Goal: Information Seeking & Learning: Learn about a topic

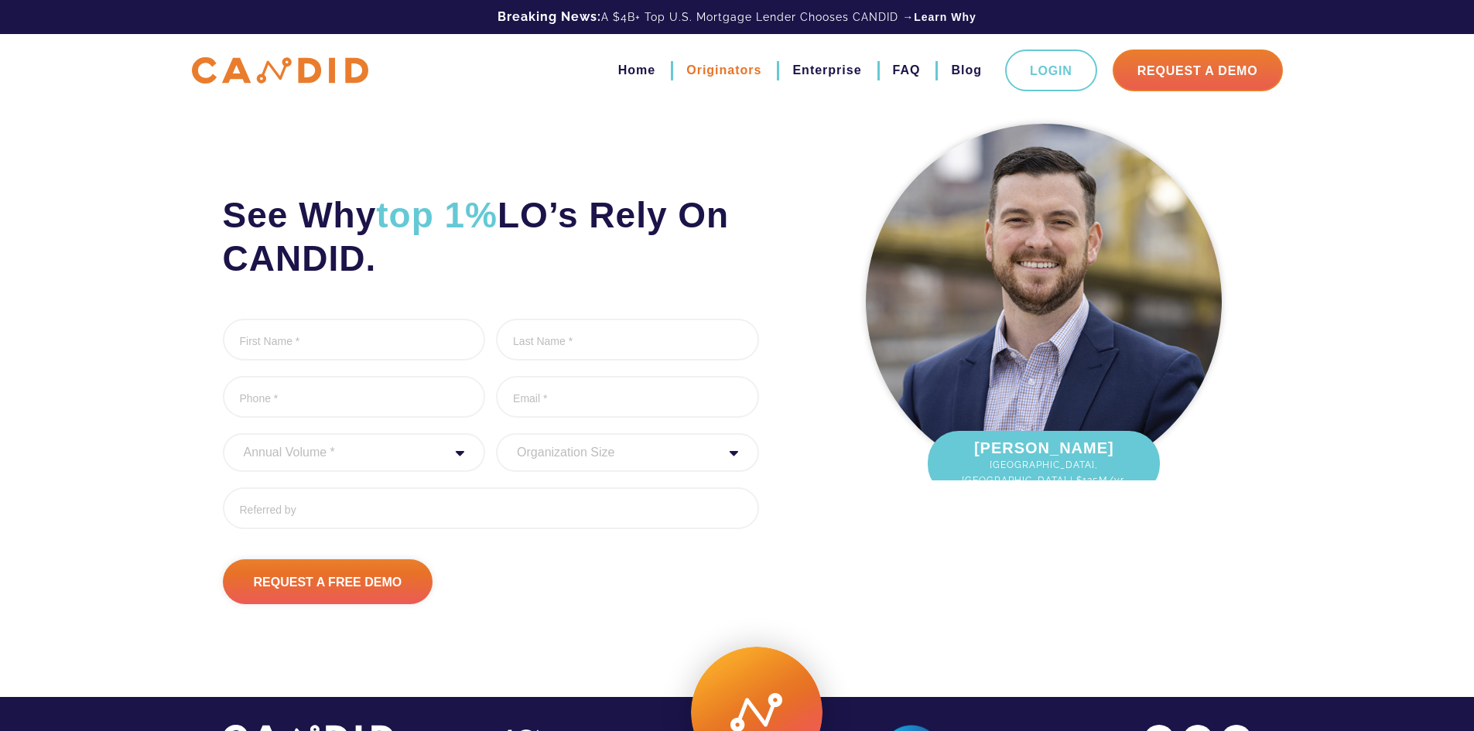
click at [740, 75] on link "Originators" at bounding box center [723, 70] width 75 height 26
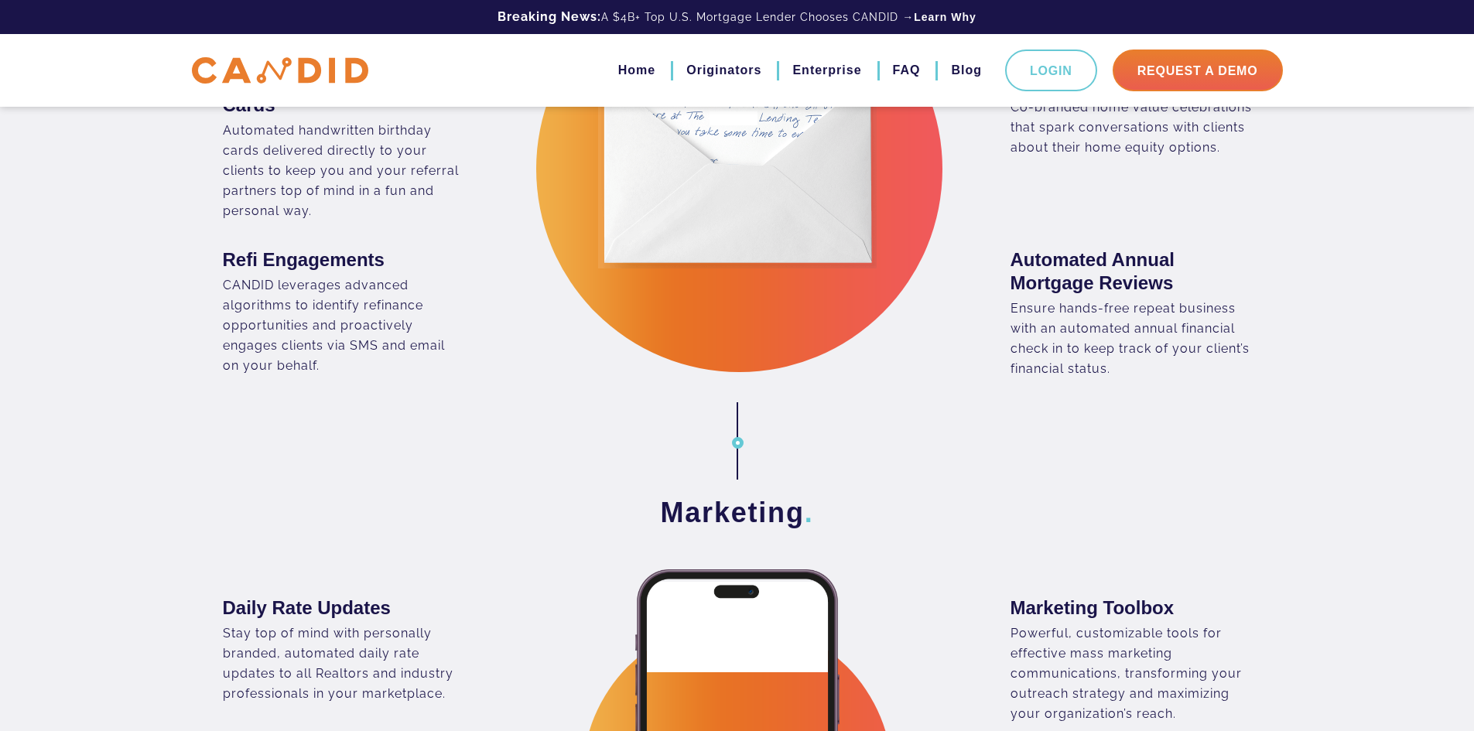
scroll to position [2631, 0]
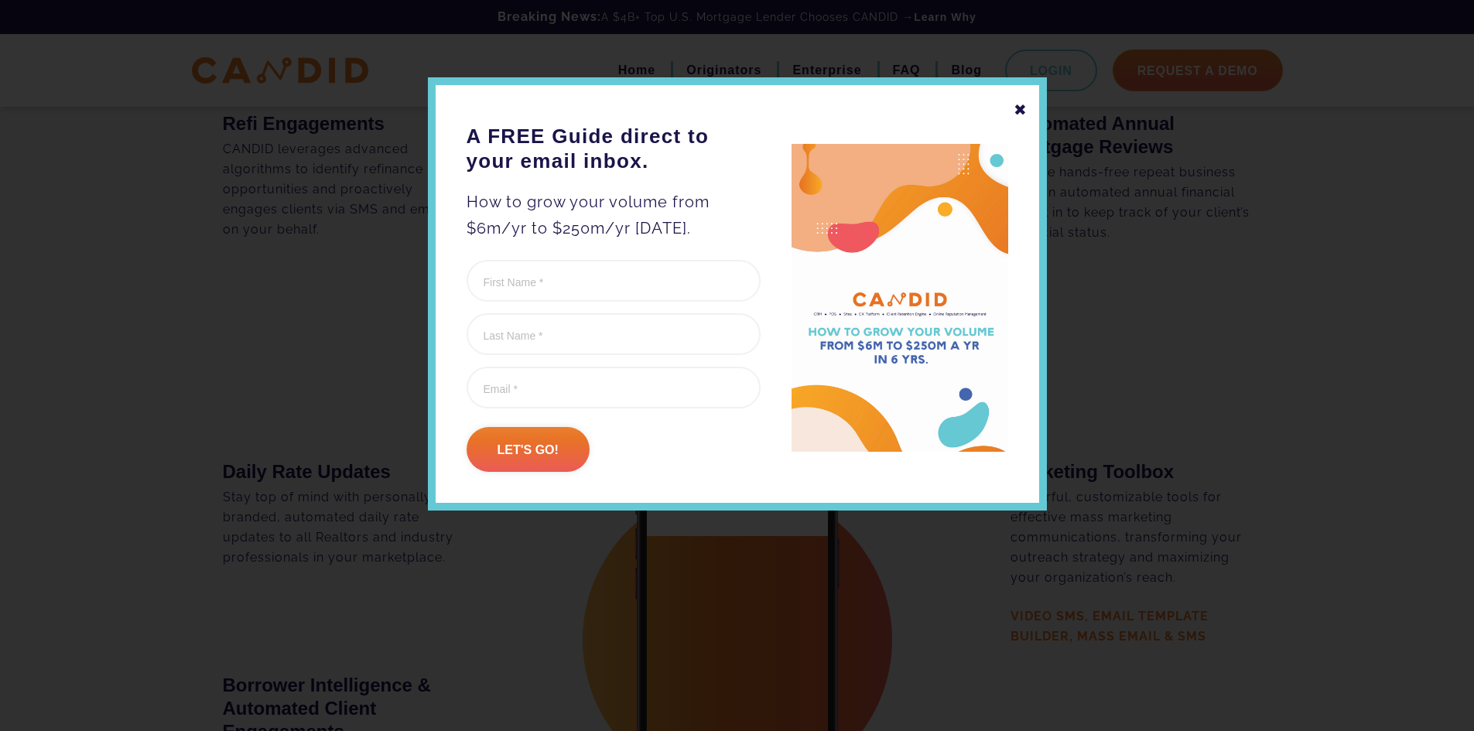
click at [1023, 103] on div "✖" at bounding box center [1021, 110] width 14 height 26
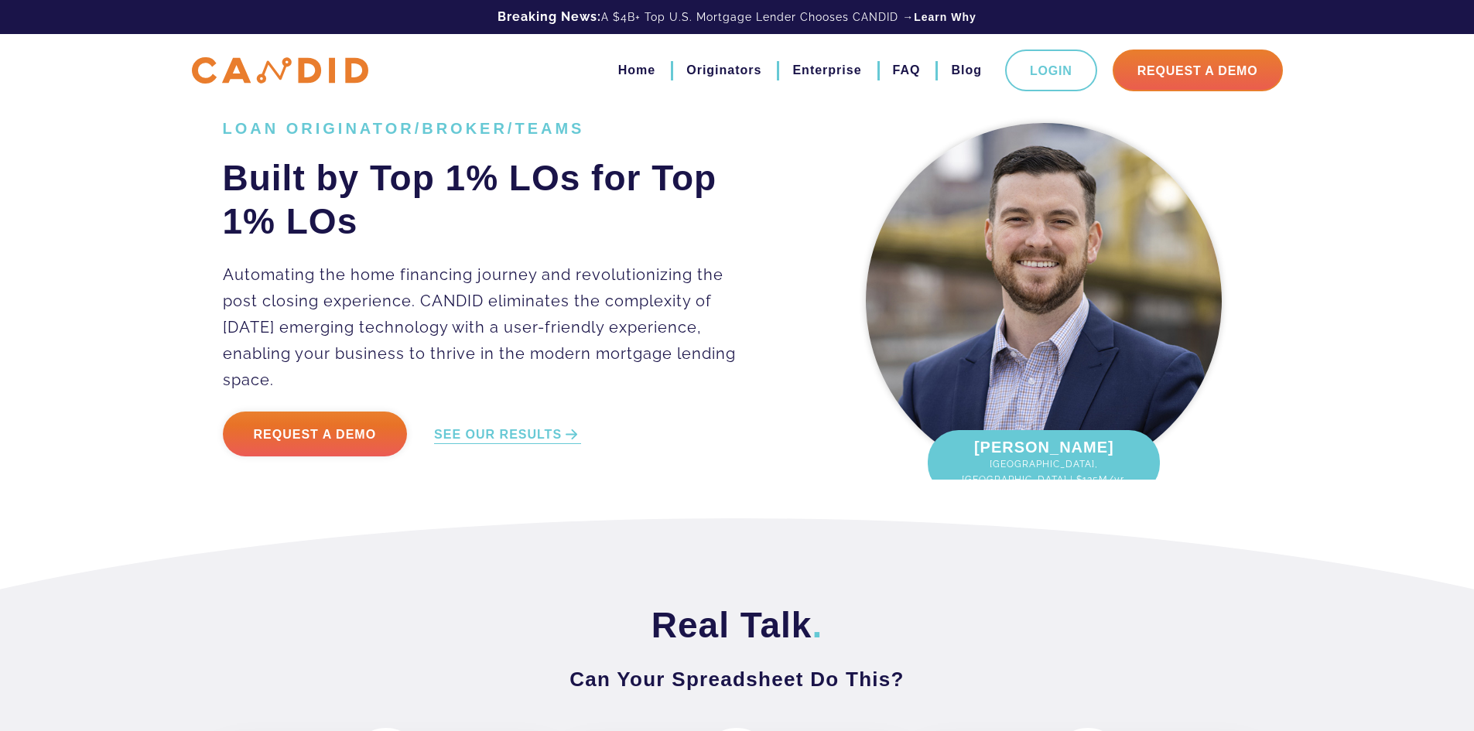
scroll to position [0, 0]
click at [535, 427] on link "SEE OUR RESULTS" at bounding box center [507, 436] width 147 height 18
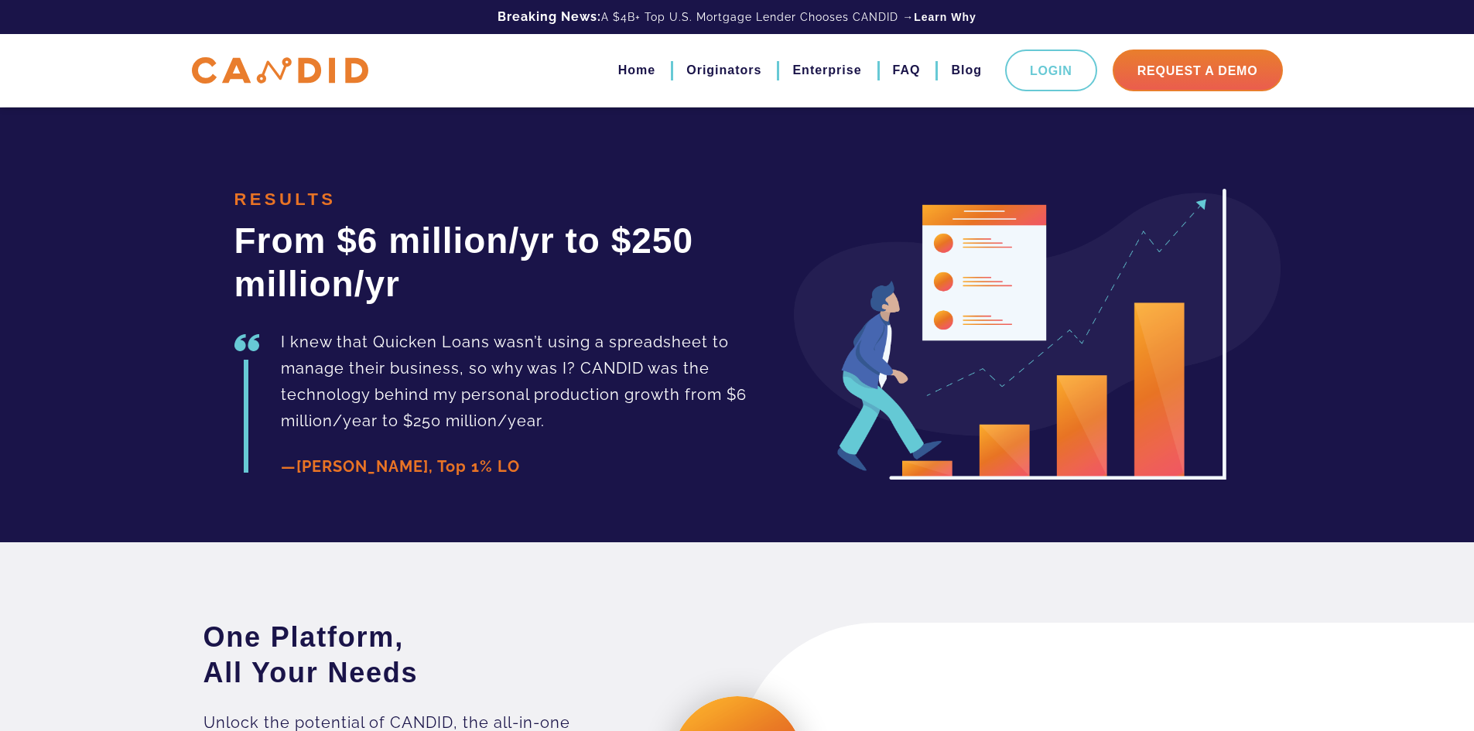
scroll to position [3468, 0]
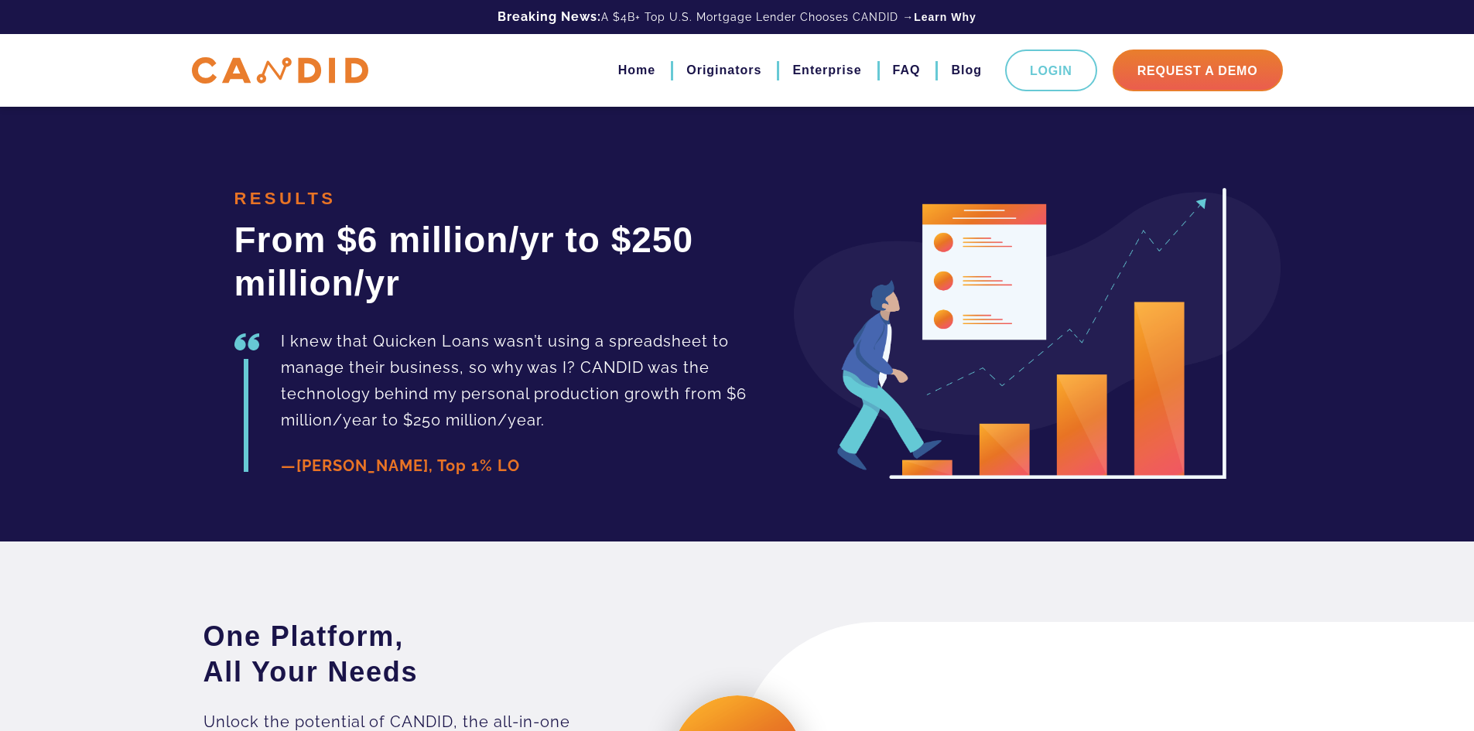
click at [555, 499] on section "RESULTS From $6 million/yr to $250 million/yr I knew that Quicken Loans wasn’t …" at bounding box center [737, 324] width 1474 height 435
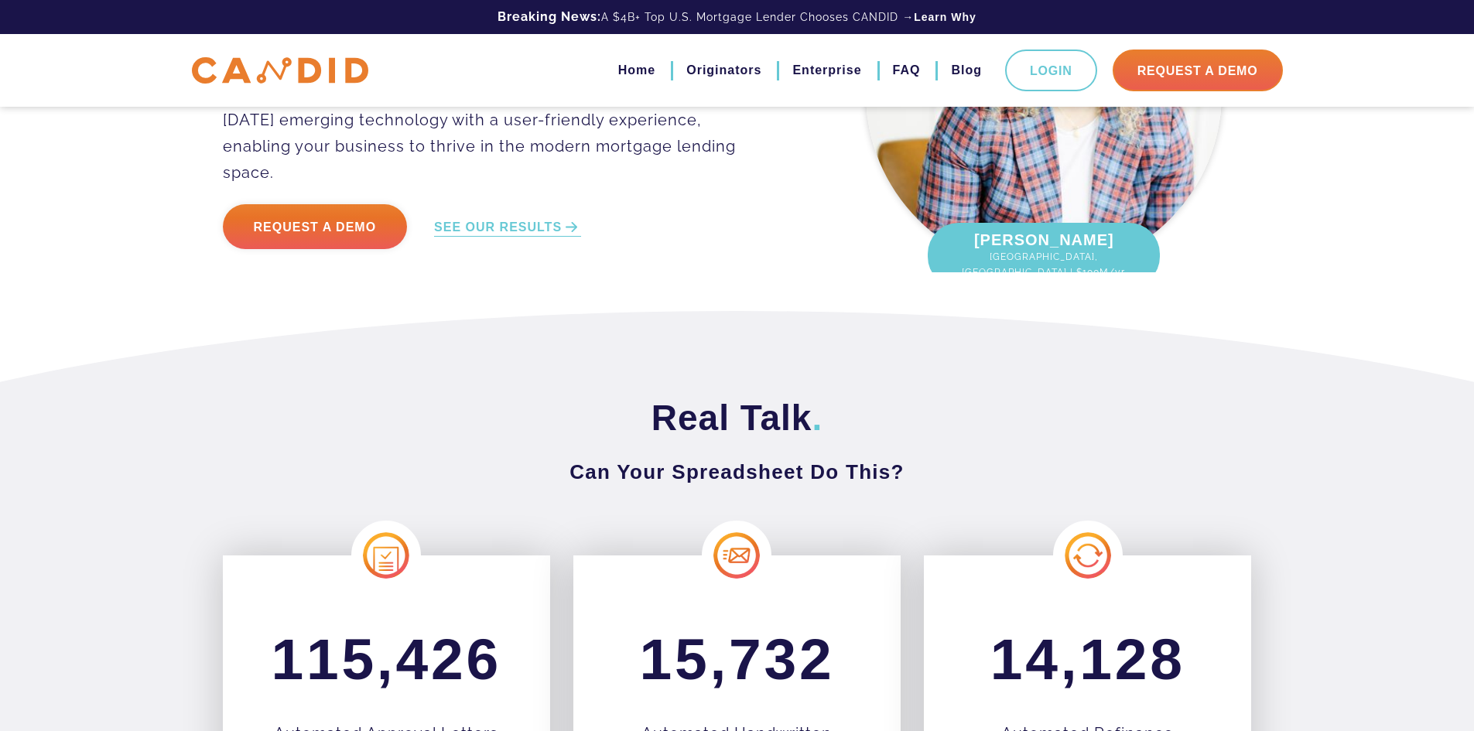
scroll to position [0, 0]
